Goal: Task Accomplishment & Management: Manage account settings

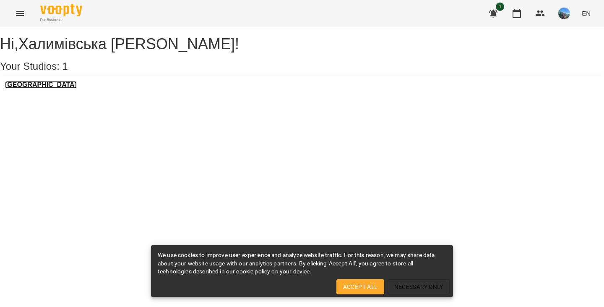
click at [67, 88] on h3 "[GEOGRAPHIC_DATA]" at bounding box center [41, 85] width 72 height 8
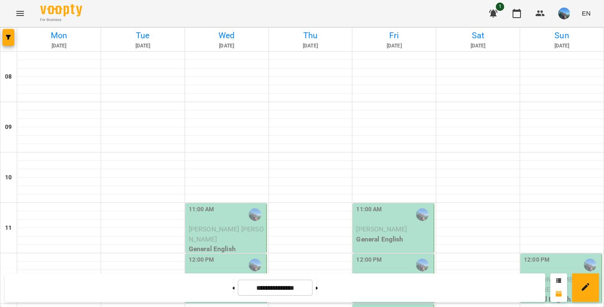
scroll to position [149, 0]
click at [238, 224] on p "[PERSON_NAME] [PERSON_NAME]" at bounding box center [227, 234] width 76 height 20
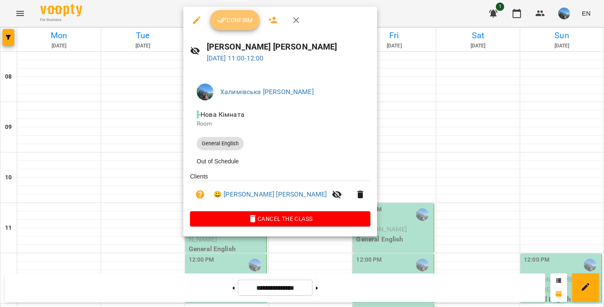
click at [235, 22] on span "Confirm" at bounding box center [235, 20] width 36 height 10
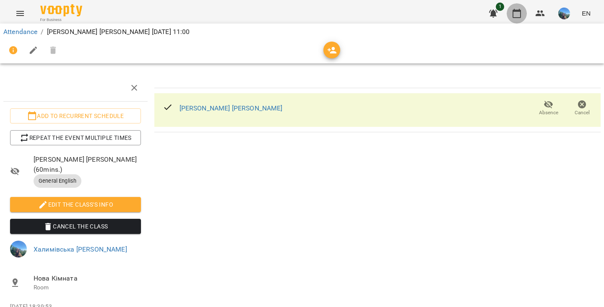
click at [514, 9] on icon "button" at bounding box center [517, 13] width 10 height 10
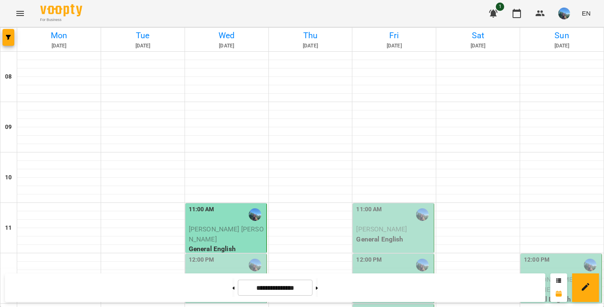
scroll to position [150, 0]
click at [216, 275] on span "Чепурна Олена" at bounding box center [213, 279] width 48 height 8
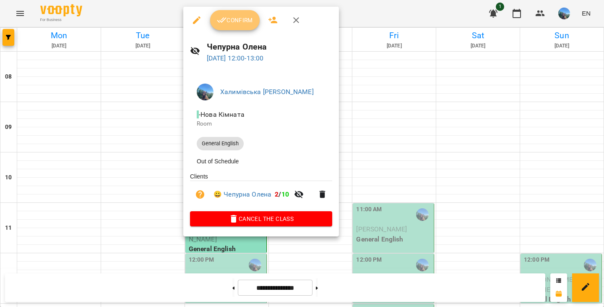
click at [249, 29] on button "Confirm" at bounding box center [234, 20] width 49 height 20
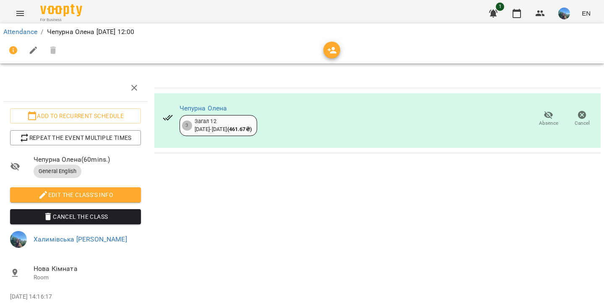
click at [515, 25] on div "Attendance / [PERSON_NAME] [DATE] 12:00" at bounding box center [302, 31] width 600 height 13
click at [513, 13] on icon "button" at bounding box center [517, 13] width 10 height 10
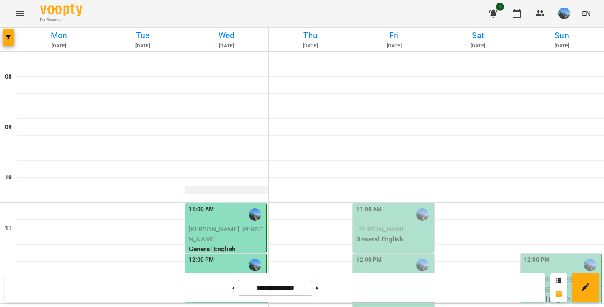
scroll to position [321, 0]
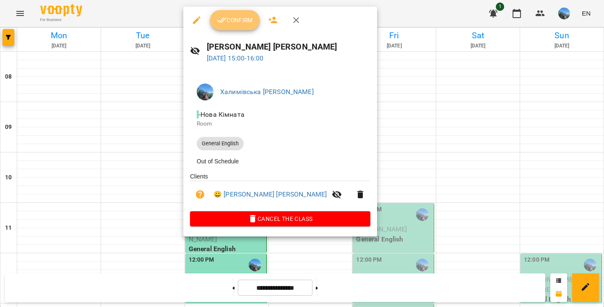
click at [237, 17] on span "Confirm" at bounding box center [235, 20] width 36 height 10
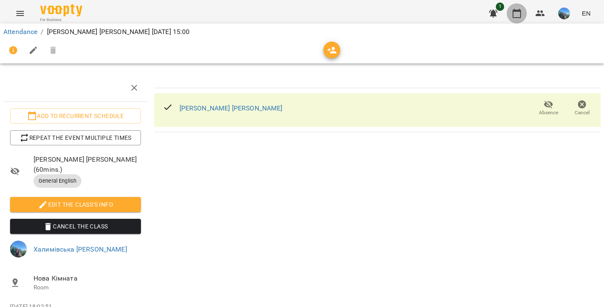
click at [526, 16] on button "button" at bounding box center [517, 13] width 20 height 20
